Goal: Transaction & Acquisition: Subscribe to service/newsletter

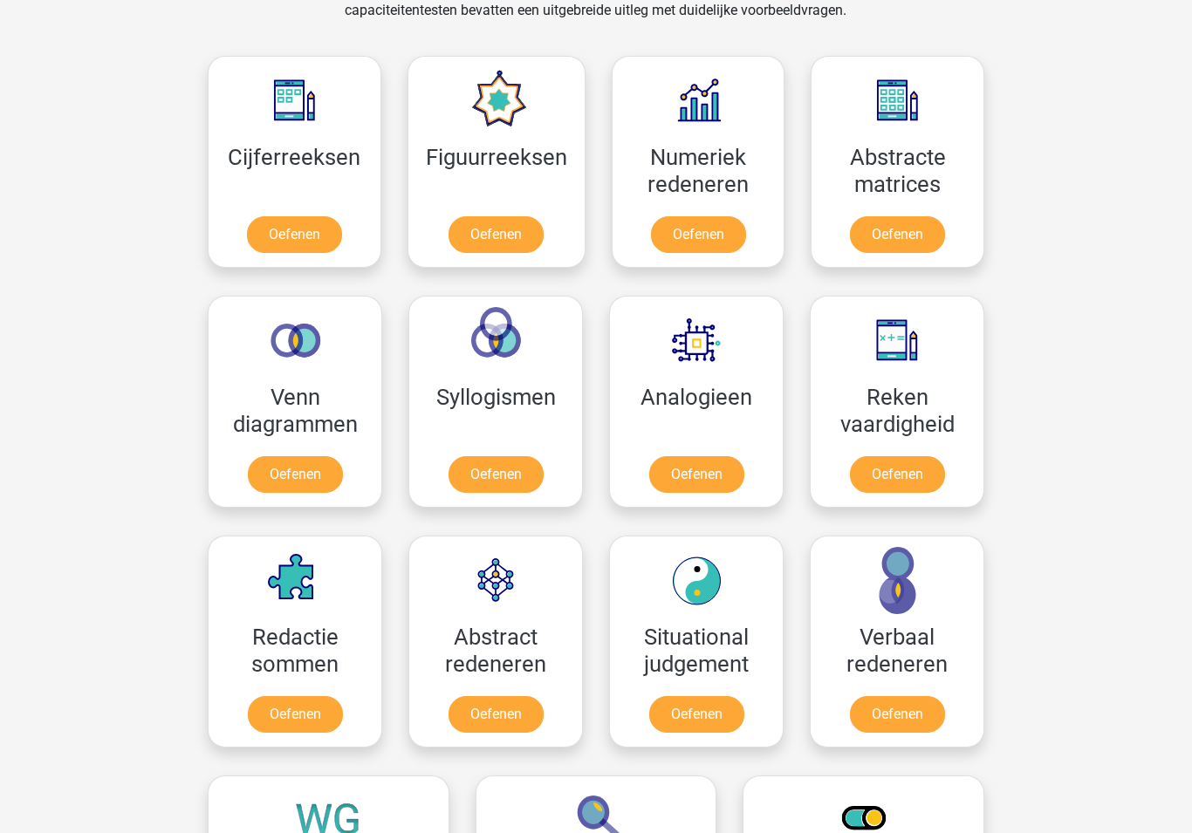
scroll to position [937, 0]
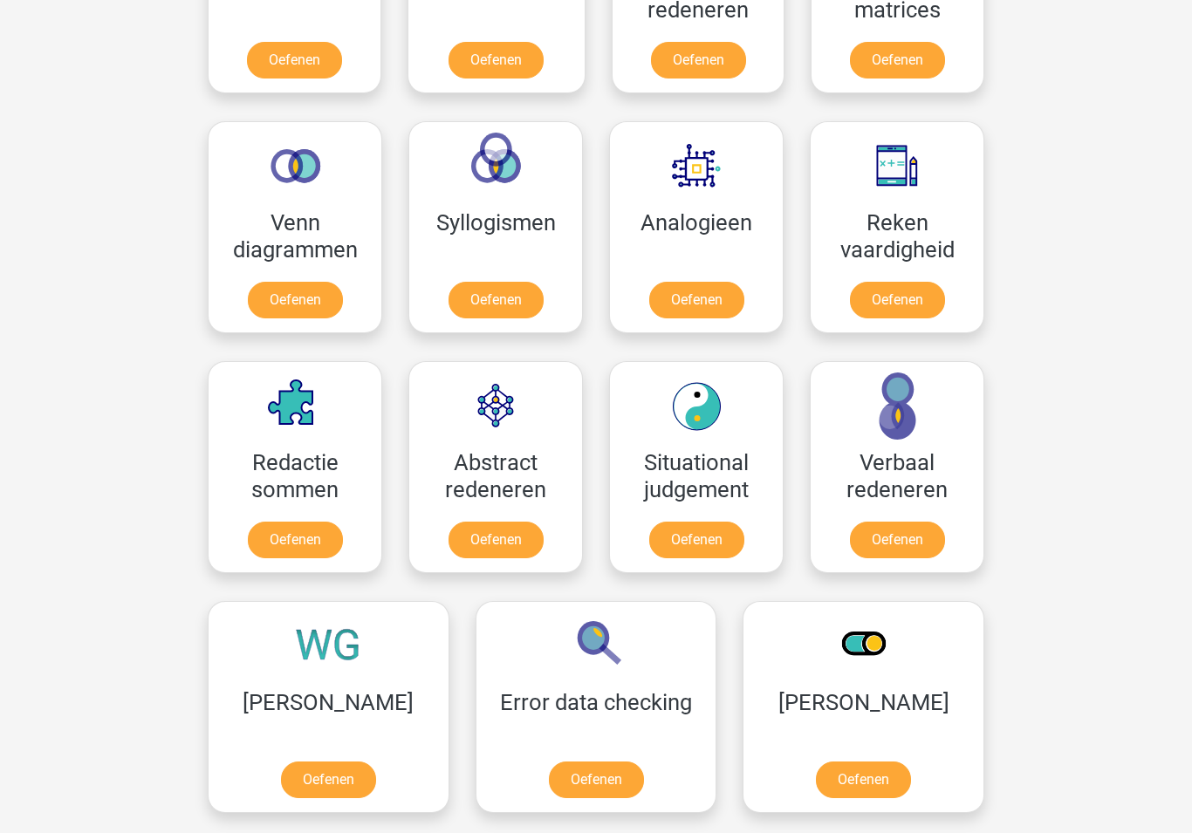
click at [331, 766] on link "Oefenen" at bounding box center [328, 780] width 95 height 37
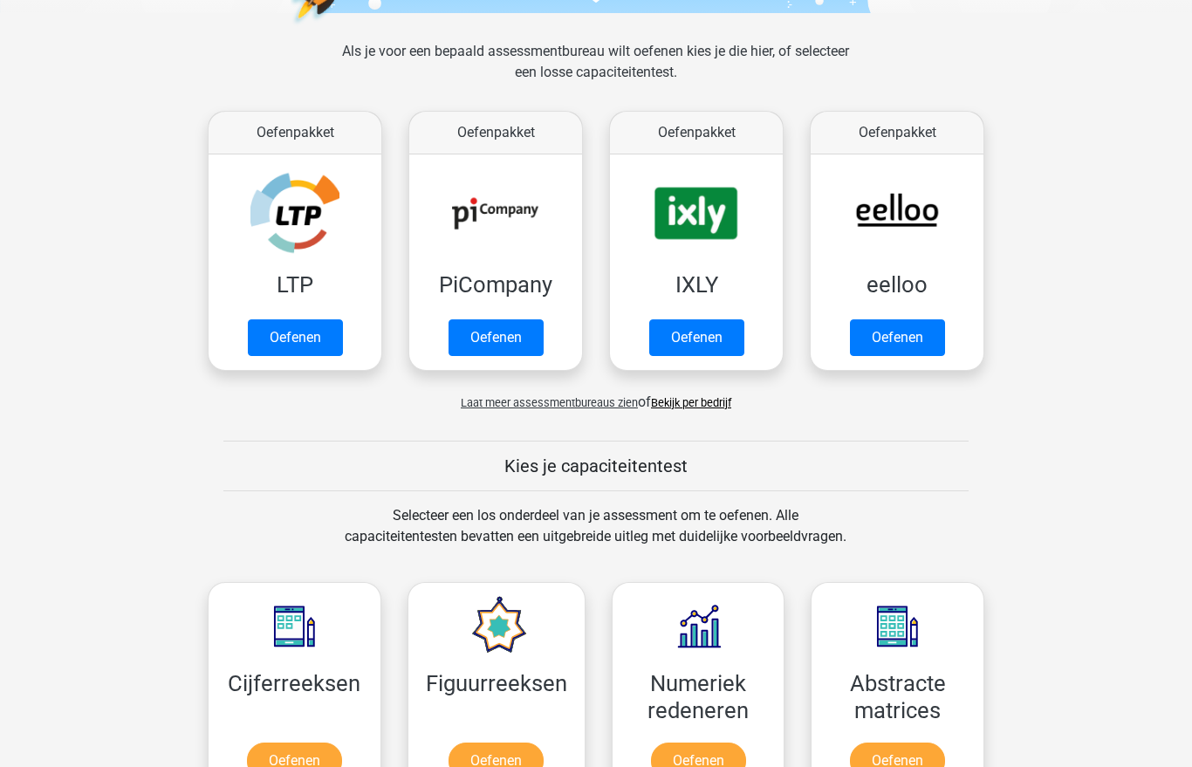
scroll to position [0, 0]
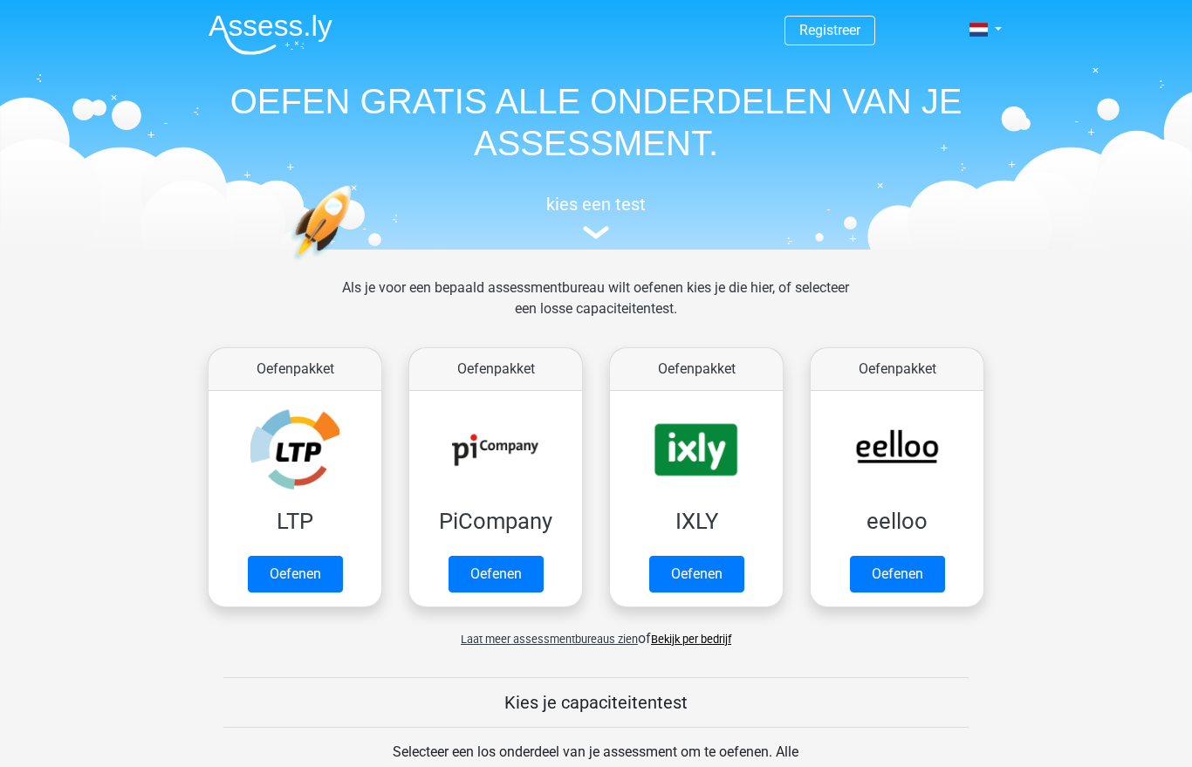
click at [847, 32] on link "Registreer" at bounding box center [829, 30] width 61 height 17
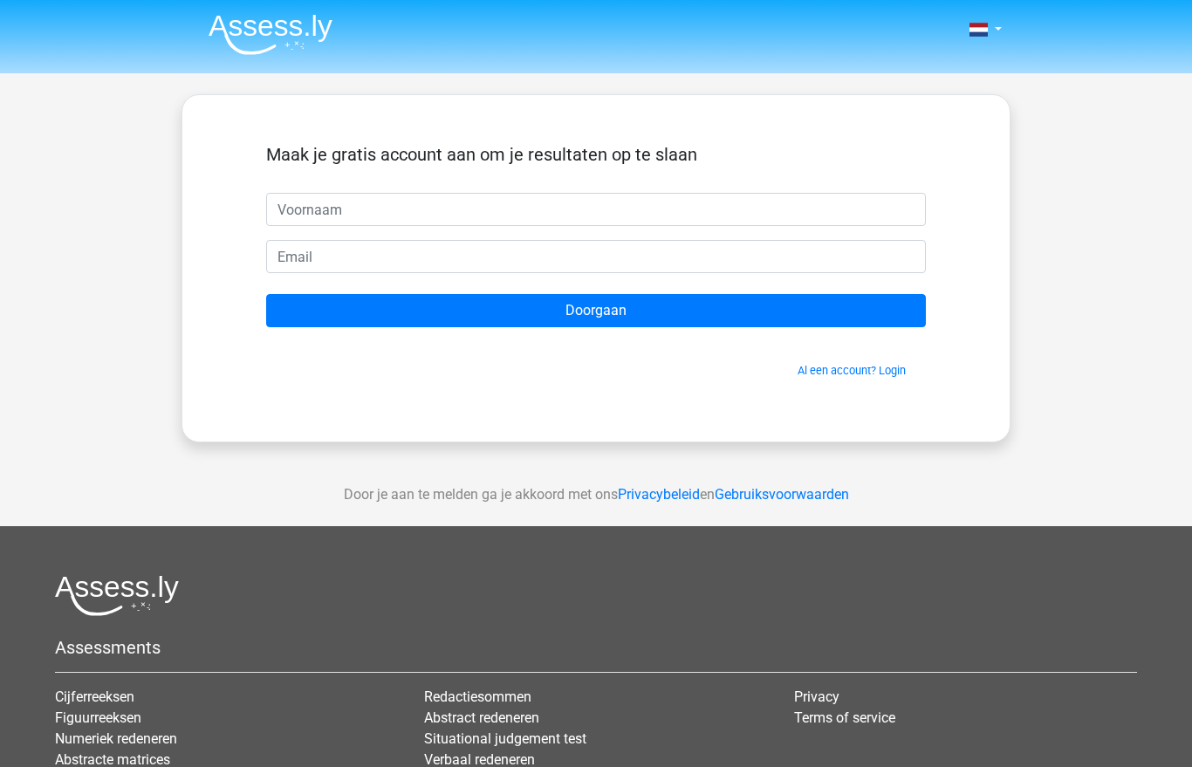
click at [598, 206] on input "text" at bounding box center [596, 209] width 660 height 33
type input "C"
click at [838, 377] on link "Al een account? Login" at bounding box center [852, 370] width 108 height 13
